Goal: Obtain resource: Download file/media

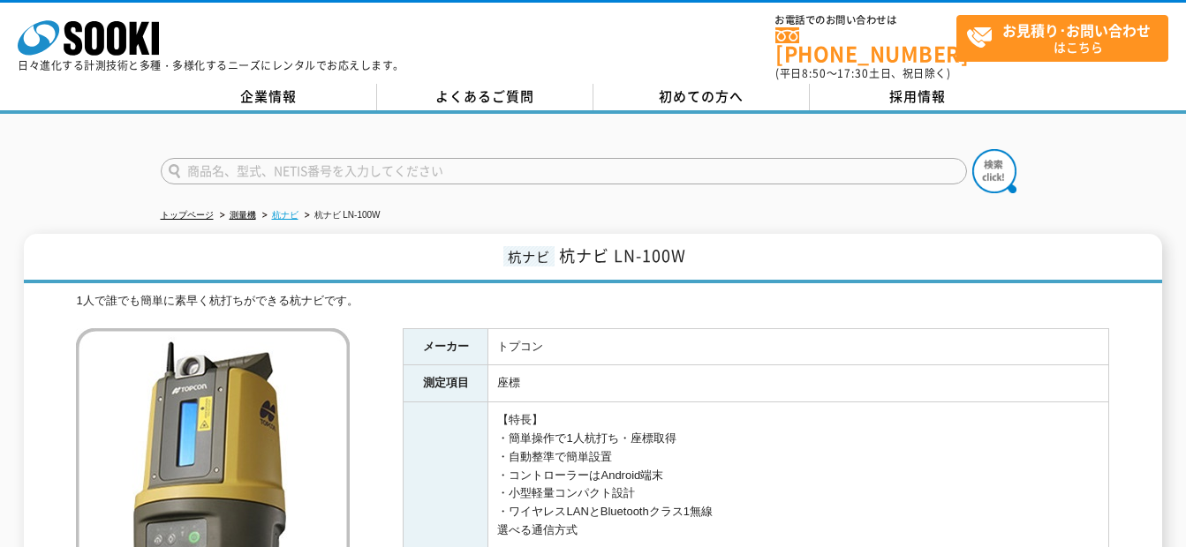
click at [289, 210] on link "杭ナビ" at bounding box center [285, 215] width 26 height 10
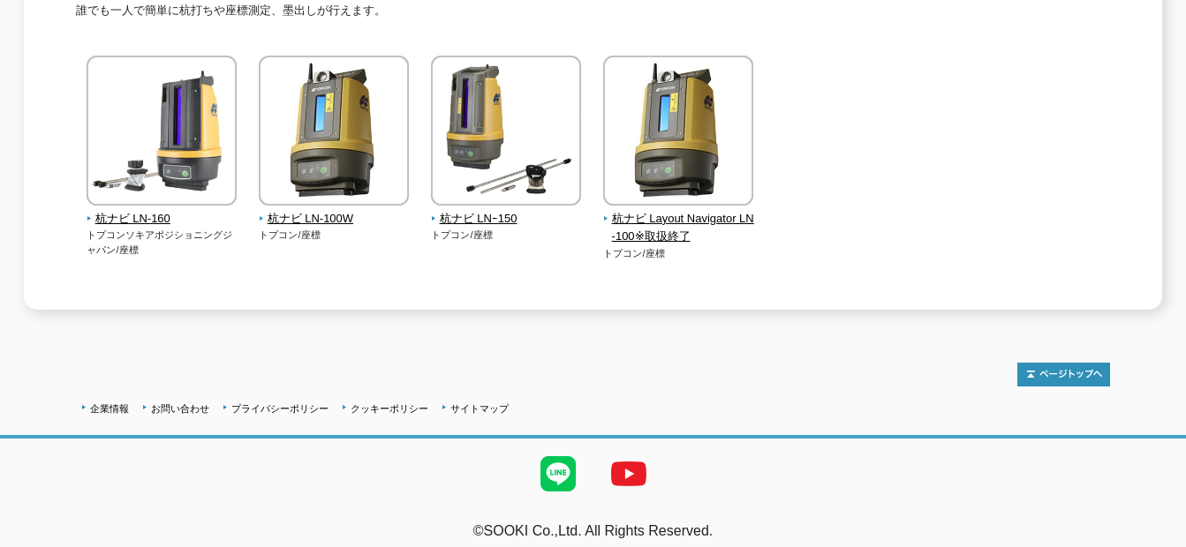
scroll to position [305, 0]
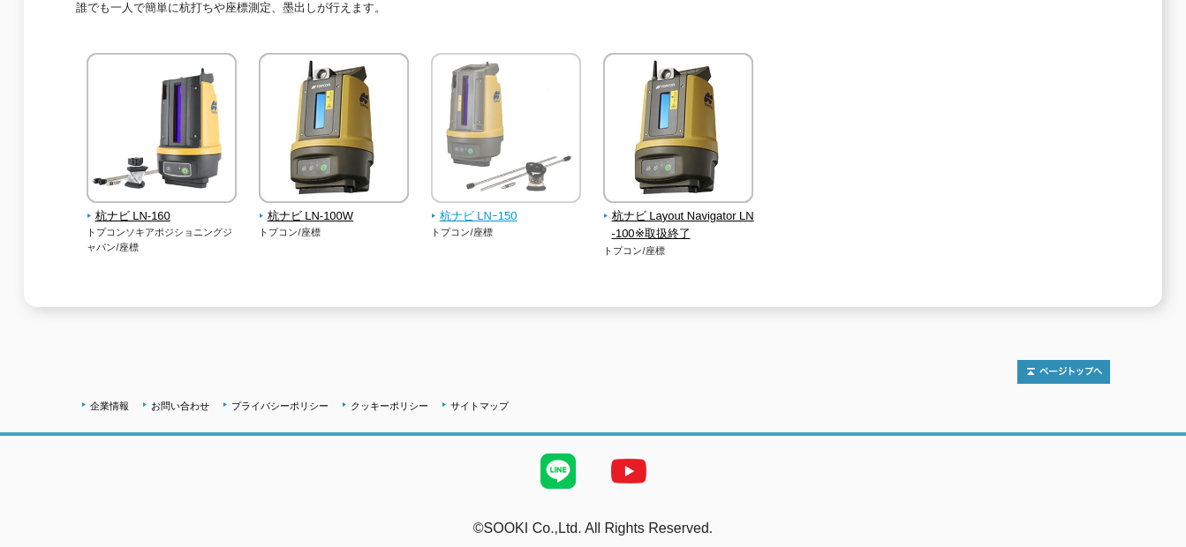
click at [490, 207] on span "杭ナビ LNｰ150" at bounding box center [506, 216] width 151 height 19
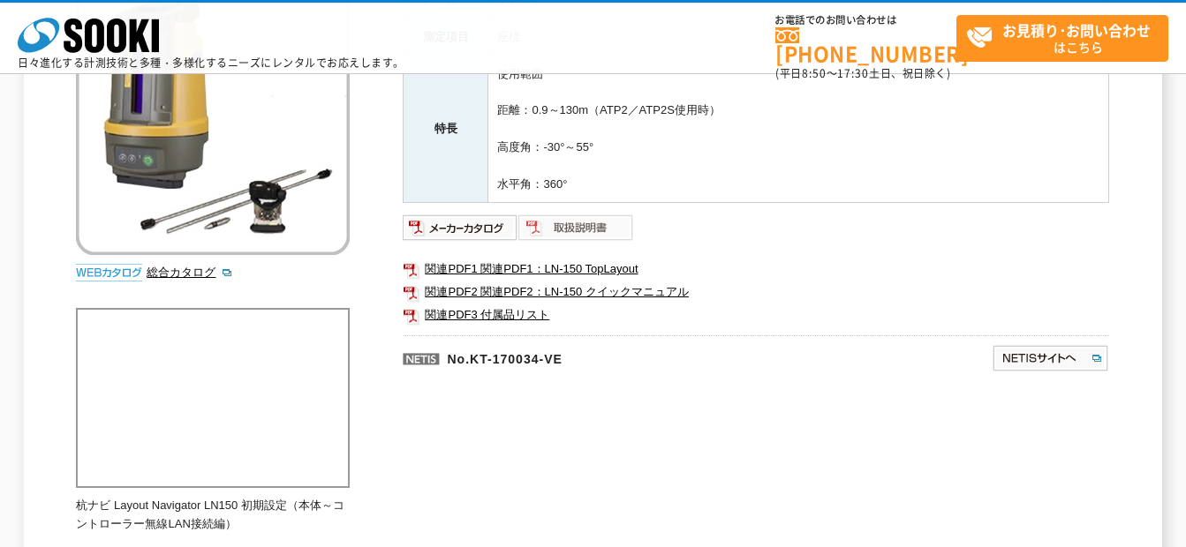
click at [567, 226] on img at bounding box center [576, 228] width 116 height 28
click at [606, 292] on link "関連PDF2 関連PDF2：LN-150 クイックマニュアル" at bounding box center [756, 292] width 706 height 23
click at [581, 270] on link "関連PDF1 関連PDF1：LN-150 TopLayout" at bounding box center [756, 269] width 706 height 23
click at [582, 224] on img at bounding box center [576, 228] width 116 height 28
